Goal: Information Seeking & Learning: Understand process/instructions

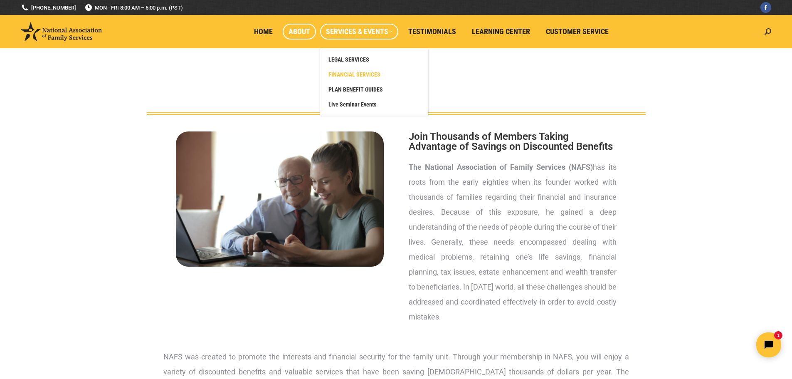
click at [362, 79] on link "FINANCIAL SERVICES" at bounding box center [374, 74] width 100 height 15
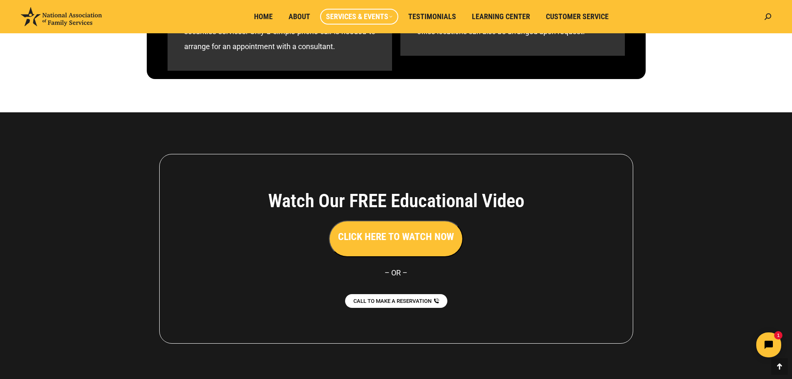
scroll to position [739, 0]
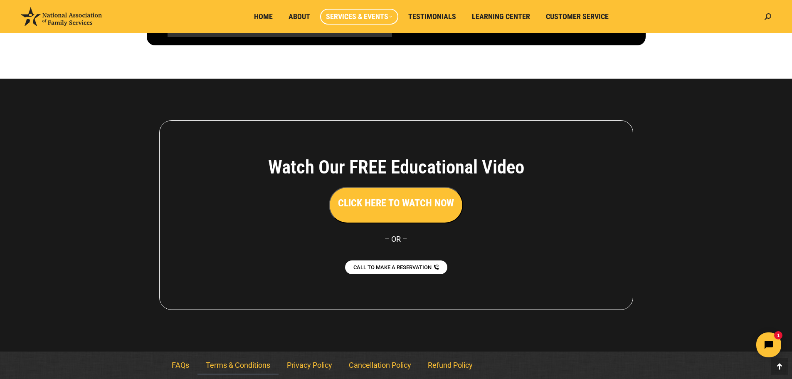
click at [235, 364] on link "Terms & Conditions" at bounding box center [237, 364] width 81 height 19
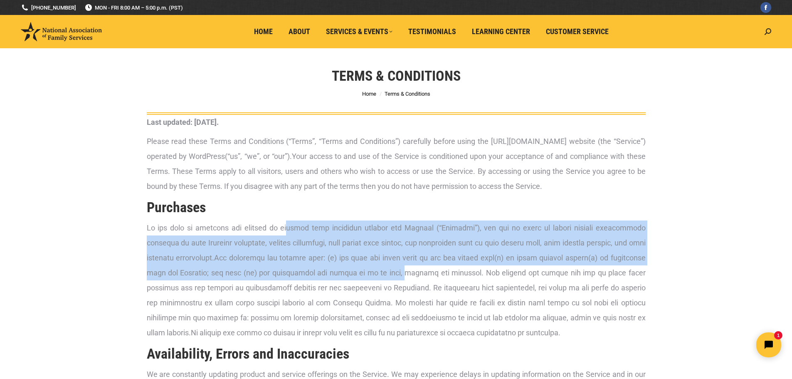
drag, startPoint x: 292, startPoint y: 222, endPoint x: 388, endPoint y: 278, distance: 110.4
click at [388, 278] on p at bounding box center [396, 280] width 499 height 120
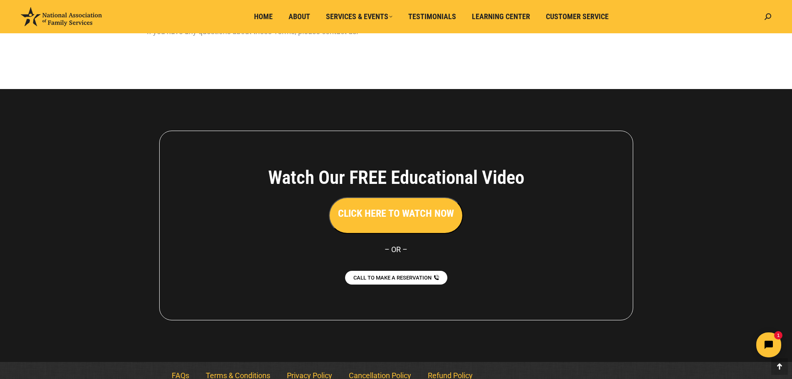
scroll to position [1465, 0]
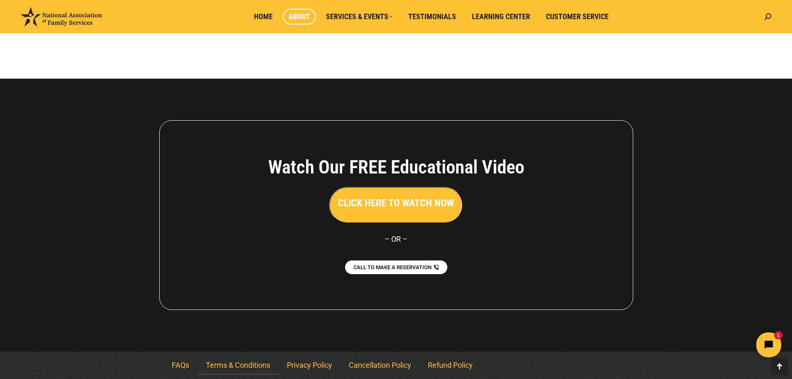
click at [303, 17] on span "About" at bounding box center [299, 16] width 22 height 9
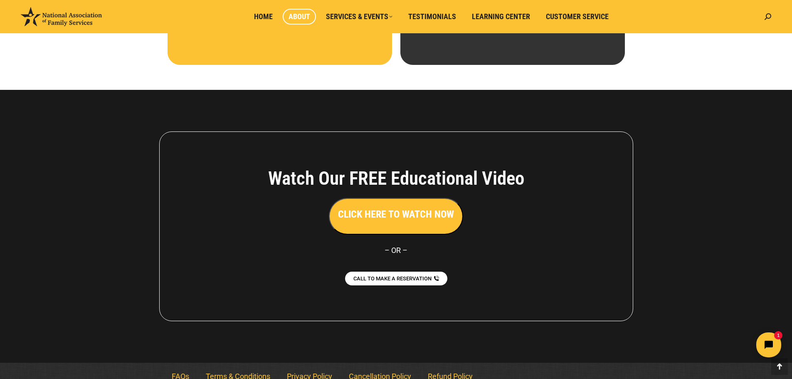
scroll to position [572, 0]
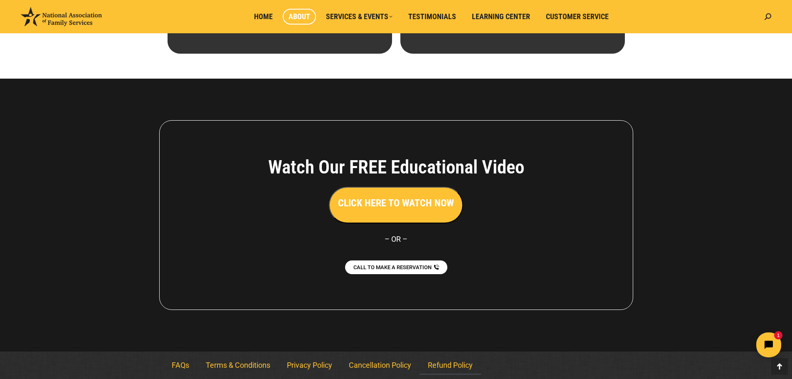
click at [465, 366] on link "Refund Policy" at bounding box center [450, 364] width 62 height 19
click at [441, 366] on link "Refund Policy" at bounding box center [450, 364] width 62 height 19
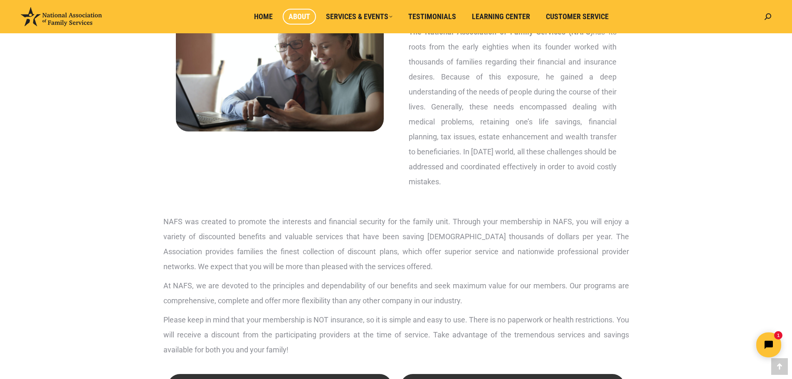
scroll to position [374, 0]
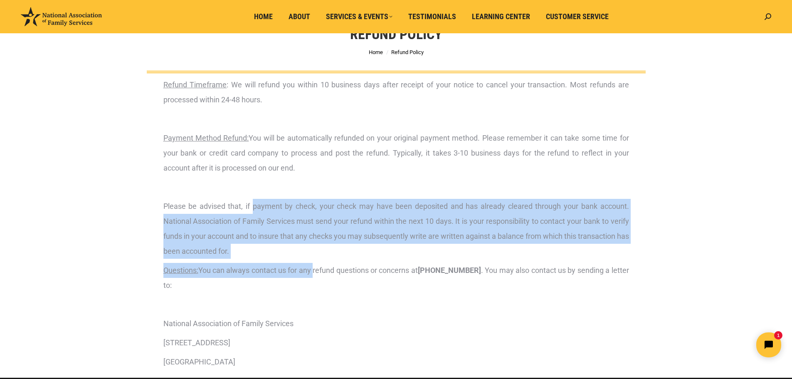
drag, startPoint x: 252, startPoint y: 208, endPoint x: 315, endPoint y: 276, distance: 92.9
click at [315, 276] on div "Refund Timeframe : We will refund you within 10 business days after receipt of …" at bounding box center [396, 223] width 466 height 292
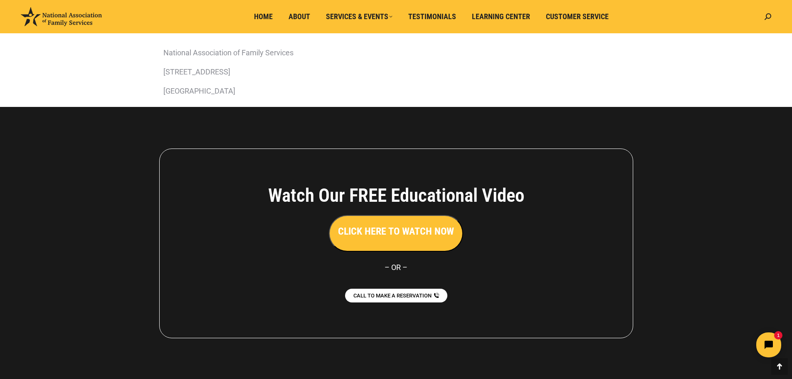
scroll to position [299, 0]
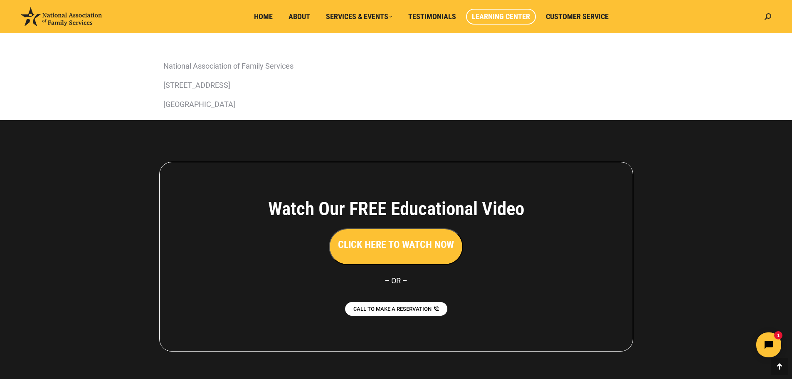
click at [522, 18] on span "Learning Center" at bounding box center [501, 16] width 58 height 9
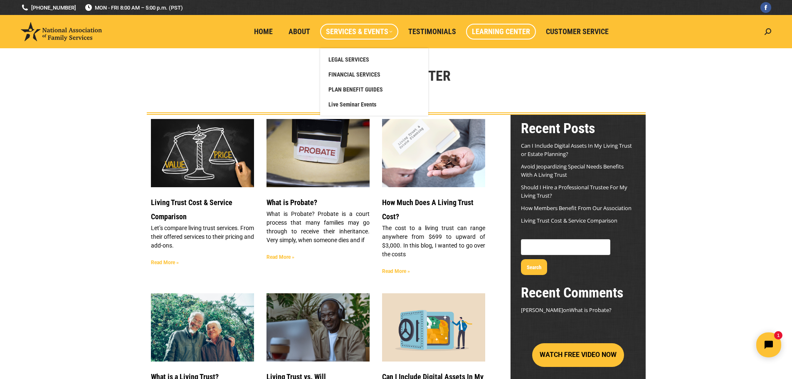
click at [380, 34] on span "Services & Events" at bounding box center [359, 31] width 67 height 9
click at [369, 55] on link "LEGAL SERVICES" at bounding box center [374, 59] width 100 height 15
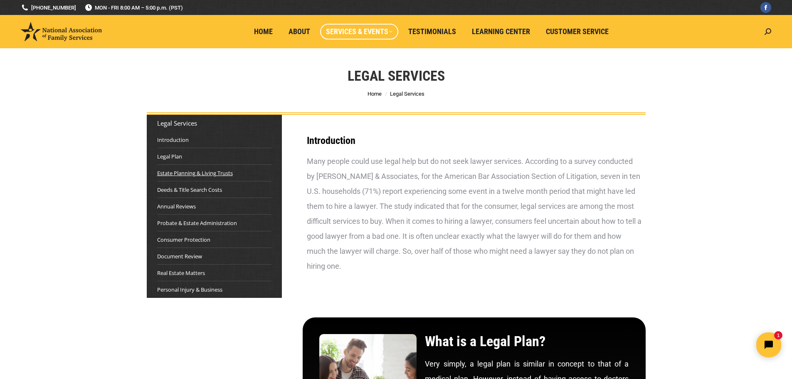
click at [179, 173] on link "Estate Planning & Living Trusts" at bounding box center [195, 173] width 76 height 8
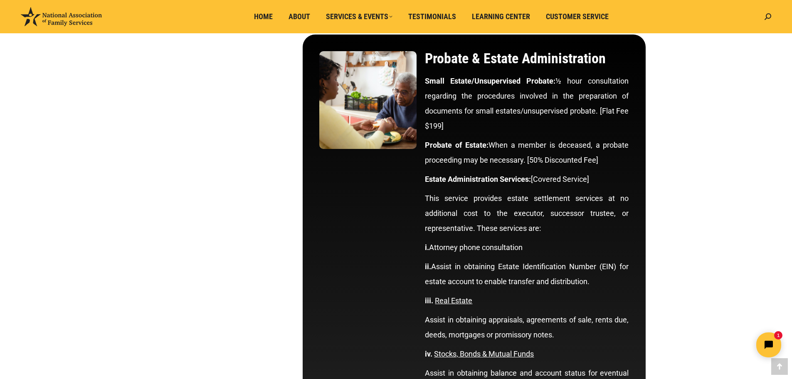
scroll to position [2273, 0]
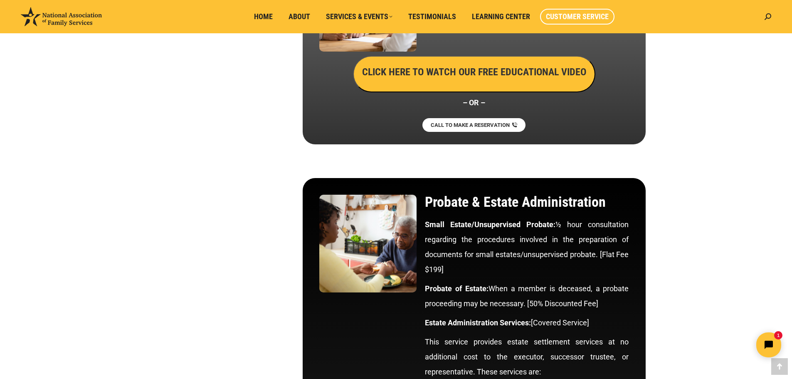
click at [565, 16] on span "Customer Service" at bounding box center [577, 16] width 63 height 9
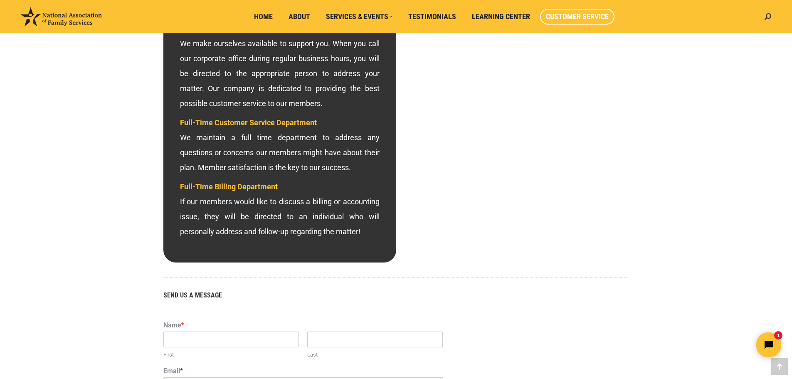
scroll to position [80, 0]
